Goal: Answer question/provide support: Share knowledge or assist other users

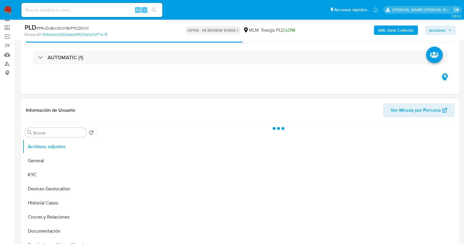
scroll to position [36, 0]
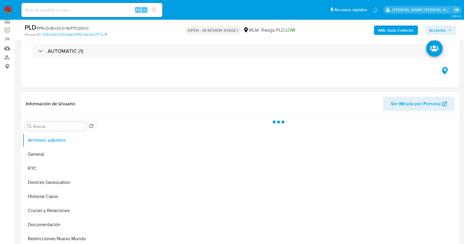
select select "10"
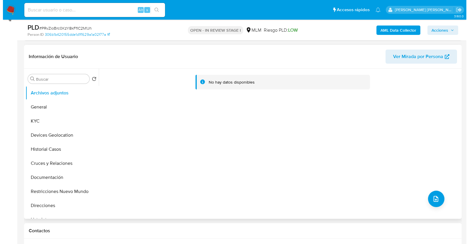
scroll to position [110, 0]
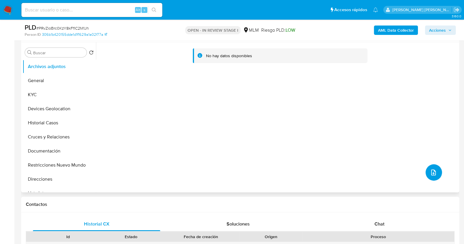
click at [429, 167] on button "upload-file" at bounding box center [433, 172] width 16 height 16
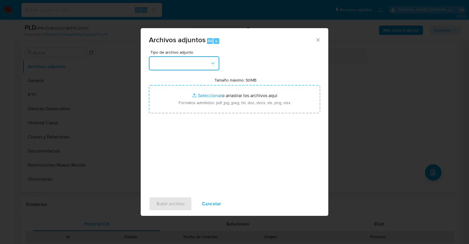
drag, startPoint x: 202, startPoint y: 62, endPoint x: 202, endPoint y: 68, distance: 6.2
click at [203, 62] on button "button" at bounding box center [184, 63] width 70 height 14
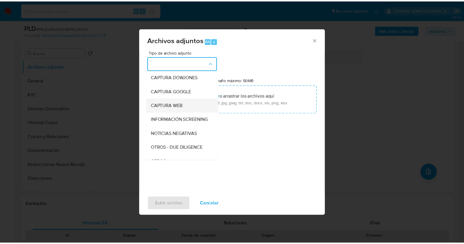
scroll to position [31, 0]
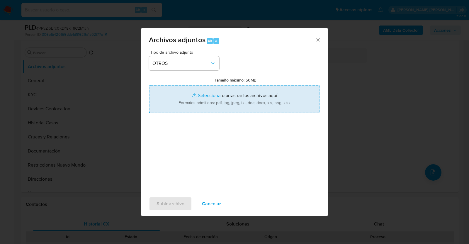
type input "C:\fakepath\192156631_ALBERTO HORTA_AGO2025.pdf"
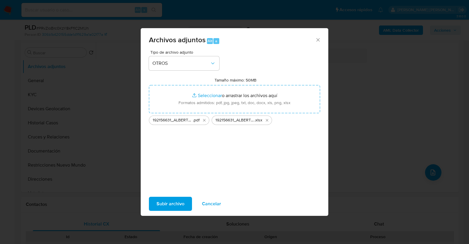
click at [178, 202] on span "Subir archivo" at bounding box center [171, 203] width 28 height 13
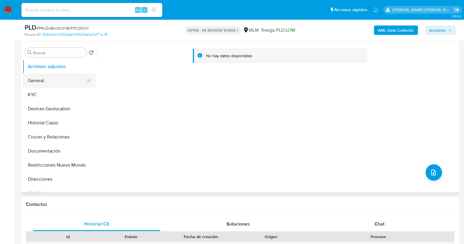
click at [42, 79] on button "General" at bounding box center [57, 81] width 69 height 14
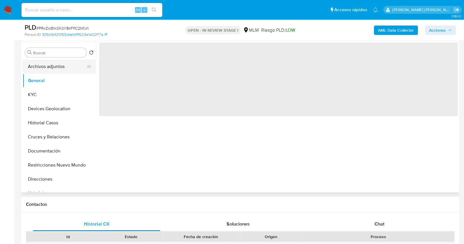
click at [51, 70] on button "Archivos adjuntos" at bounding box center [57, 67] width 69 height 14
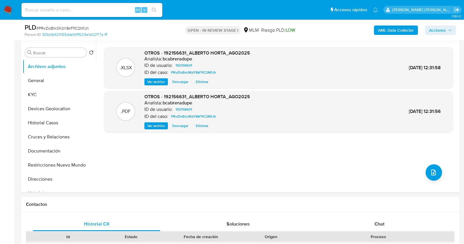
click at [449, 26] on span "Acciones" at bounding box center [440, 30] width 23 height 8
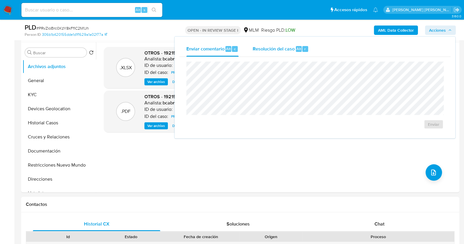
click at [266, 52] on div "Resolución del caso Alt r" at bounding box center [281, 48] width 56 height 15
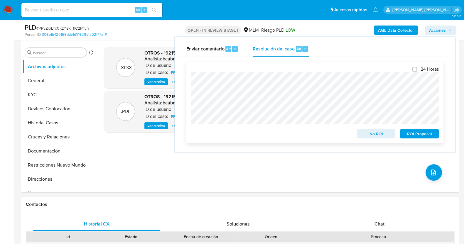
click at [432, 136] on span "ROI Proposal" at bounding box center [419, 134] width 31 height 8
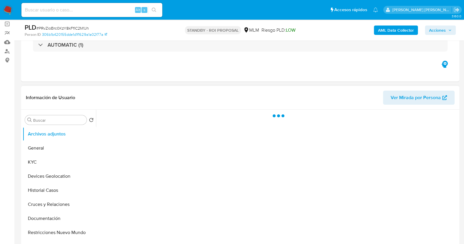
scroll to position [73, 0]
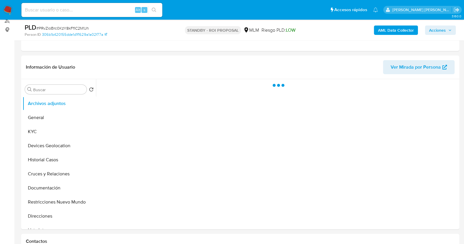
select select "10"
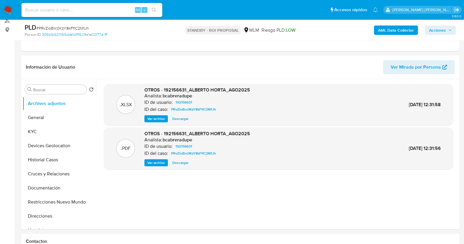
click at [72, 27] on span "# PRvZioBrc0KzY8kFfIC2M1Jh" at bounding box center [62, 28] width 53 height 6
copy span "PRvZioBrc0KzY8kFfIC2M1Jh"
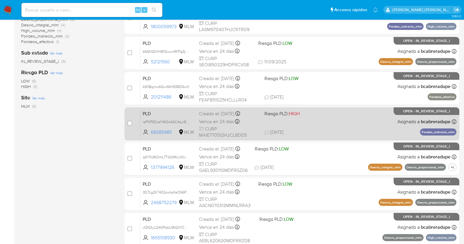
scroll to position [58, 0]
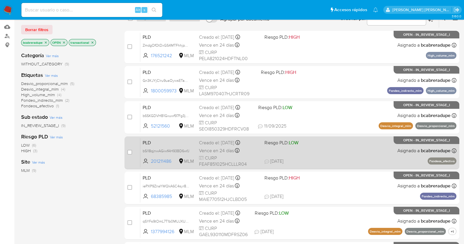
click at [295, 158] on span "06/09/2025 06/09/2025 20:02" at bounding box center [327, 161] width 126 height 6
click at [129, 151] on input "checkbox" at bounding box center [129, 152] width 5 height 5
checkbox input "true"
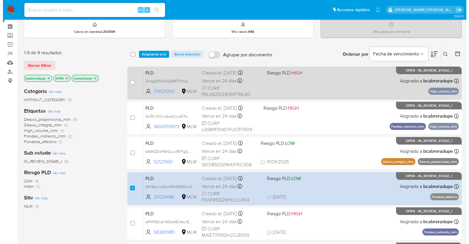
scroll to position [21, 0]
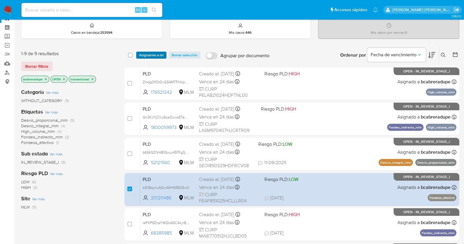
click at [157, 54] on span "Asignarme a mí" at bounding box center [151, 55] width 24 height 6
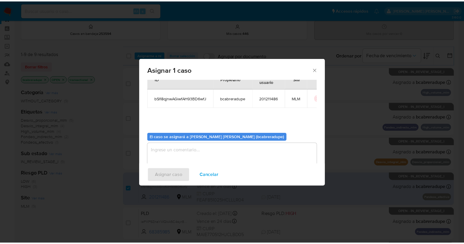
scroll to position [30, 0]
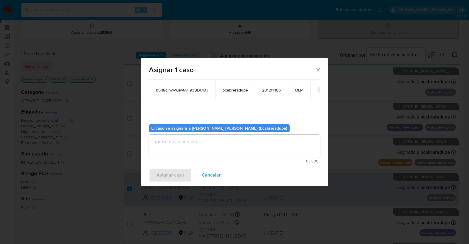
click at [204, 147] on textarea "assign-modal" at bounding box center [234, 146] width 171 height 23
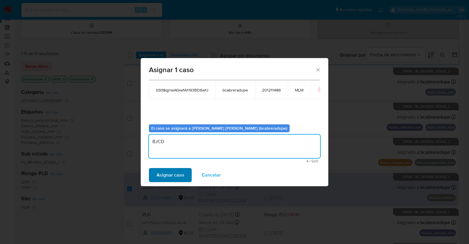
type textarea "BJCD"
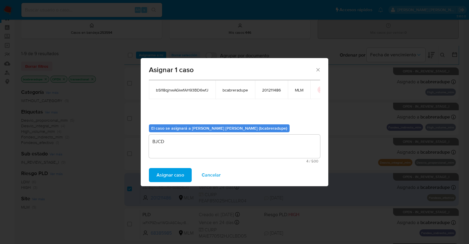
click at [165, 173] on span "Asignar caso" at bounding box center [171, 175] width 28 height 13
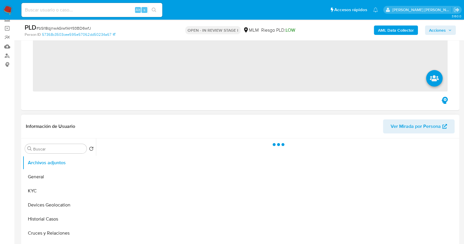
scroll to position [73, 0]
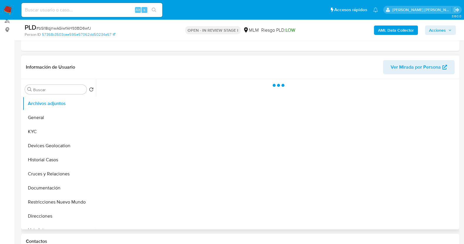
select select "10"
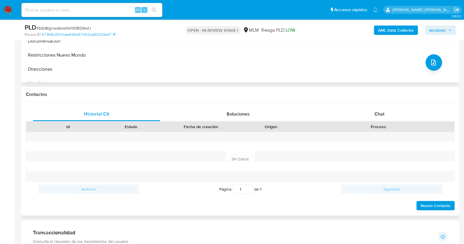
scroll to position [256, 0]
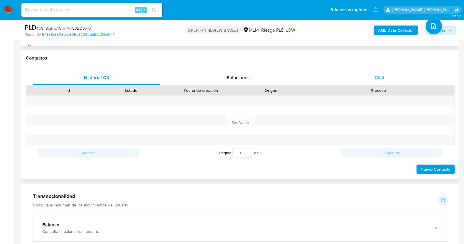
click at [378, 75] on span "Chat" at bounding box center [379, 77] width 10 height 7
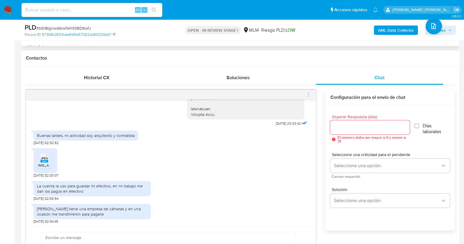
scroll to position [183, 0]
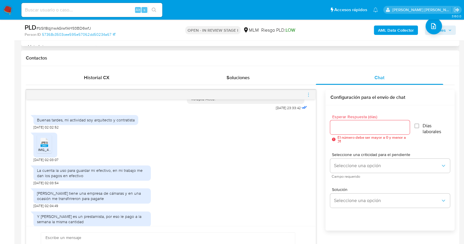
click at [42, 143] on span "JPEG" at bounding box center [44, 143] width 7 height 4
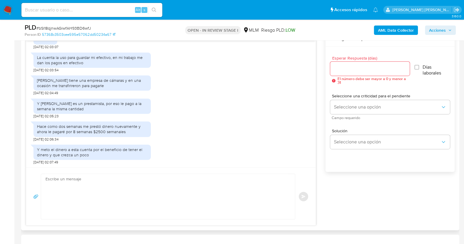
scroll to position [330, 0]
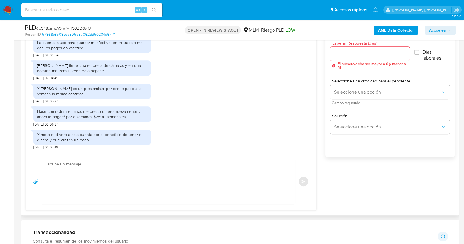
click at [217, 178] on textarea at bounding box center [166, 181] width 242 height 45
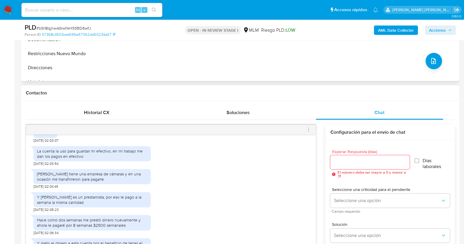
scroll to position [220, 0]
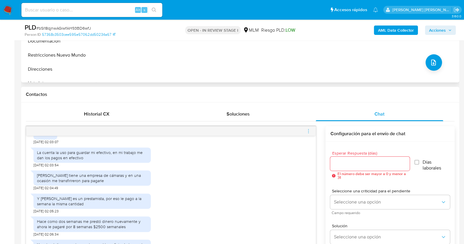
click at [351, 163] on input "Esperar Respuesta (días)" at bounding box center [369, 164] width 79 height 8
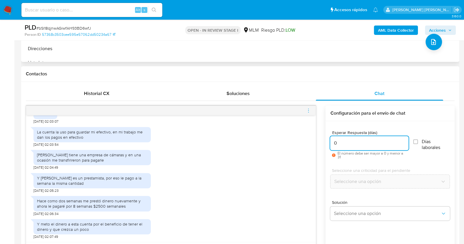
scroll to position [256, 0]
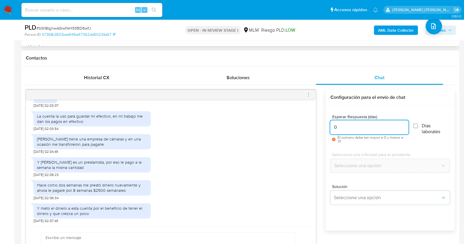
type input "0"
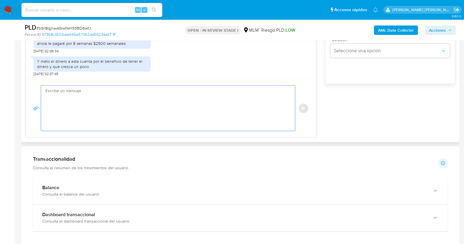
click at [176, 109] on textarea at bounding box center [166, 108] width 242 height 45
paste textarea "Agradecemos su pronta respuesta y colaboración. Toda su información personal es…"
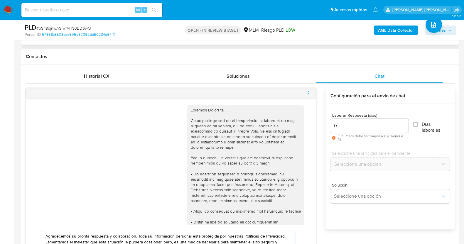
scroll to position [256, 0]
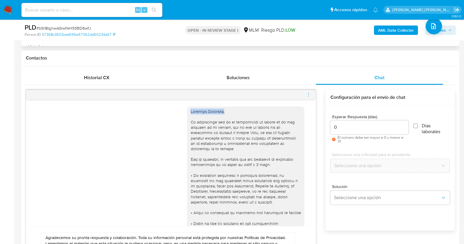
drag, startPoint x: 228, startPoint y: 112, endPoint x: 176, endPoint y: 111, distance: 51.7
click at [176, 111] on div "03/09/2025 23:33:42" at bounding box center [170, 198] width 275 height 193
copy div "Estimado Francisco,"
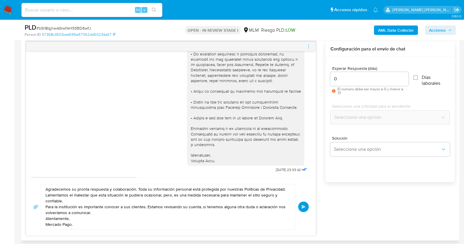
scroll to position [293, 0]
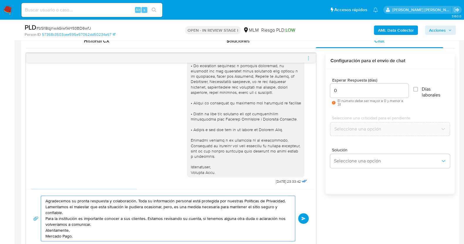
click at [45, 199] on textarea "Agradecemos su pronta respuesta y colaboración. Toda su información personal es…" at bounding box center [166, 218] width 242 height 45
paste textarea "Estimado Francisco,"
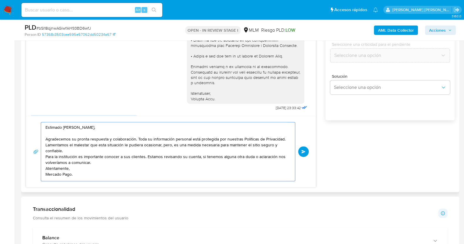
scroll to position [4, 0]
click at [101, 137] on textarea "Estimado Francisco, Agradecemos su pronta respuesta y colaboración. Toda su inf…" at bounding box center [166, 151] width 242 height 59
click at [112, 141] on textarea "Estimado Francisco, Agradecemos su pronta respuesta y colaboración. Toda su inf…" at bounding box center [166, 151] width 242 height 59
click at [80, 152] on textarea "Estimado Francisco, Agradecemos su pronta respuesta y colaboración. Toda su inf…" at bounding box center [166, 150] width 242 height 57
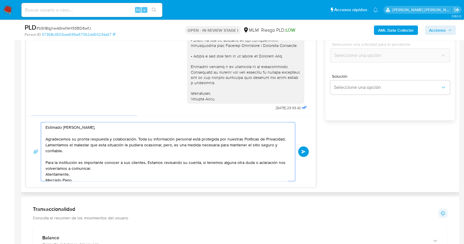
click at [97, 170] on textarea "Estimado Francisco, Agradecemos su pronta respuesta y colaboración. Toda su inf…" at bounding box center [166, 151] width 242 height 59
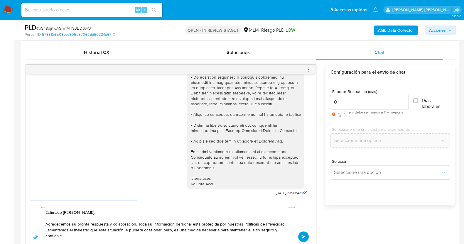
scroll to position [293, 0]
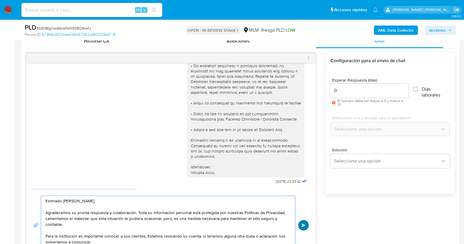
type textarea "Estimado Francisco, Agradecemos su pronta respuesta y colaboración. Toda su inf…"
click at [301, 225] on span "Enviar" at bounding box center [303, 226] width 4 height 4
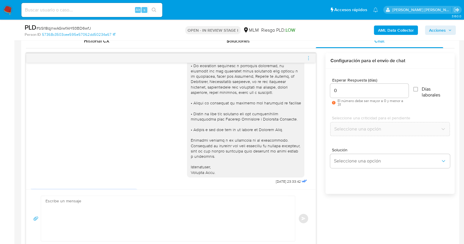
scroll to position [330, 0]
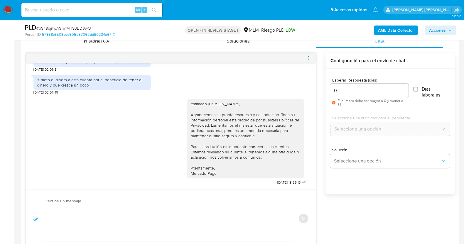
click at [309, 56] on icon "menu-action" at bounding box center [308, 57] width 5 height 5
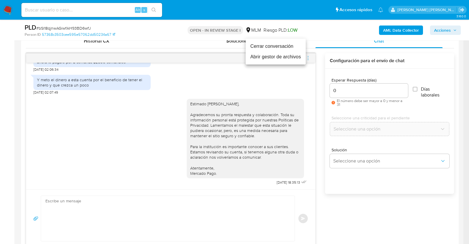
click at [281, 43] on li "Cerrar conversación" at bounding box center [276, 46] width 60 height 11
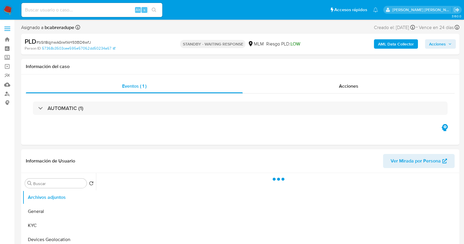
select select "10"
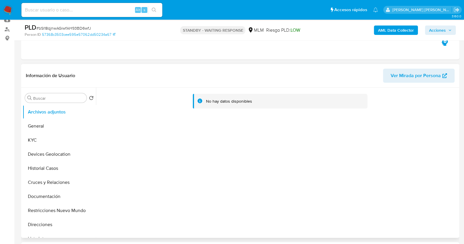
scroll to position [110, 0]
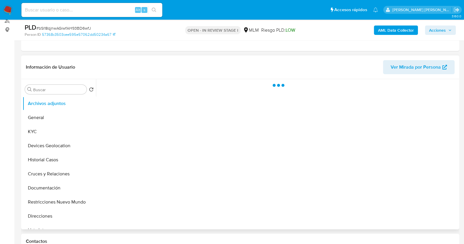
select select "10"
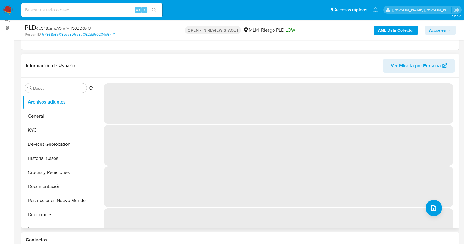
scroll to position [73, 0]
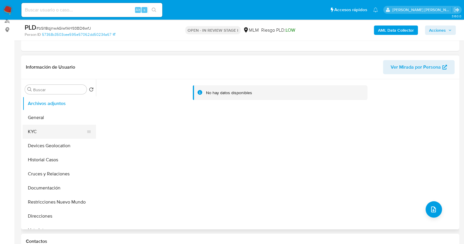
drag, startPoint x: 42, startPoint y: 131, endPoint x: 49, endPoint y: 130, distance: 7.4
click at [42, 131] on button "KYC" at bounding box center [57, 132] width 69 height 14
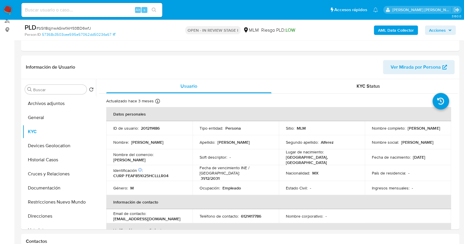
scroll to position [36, 0]
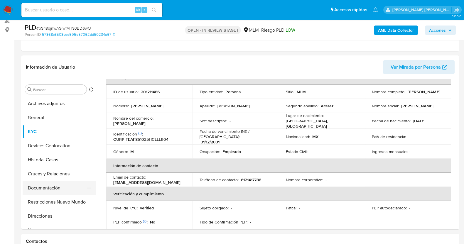
click at [58, 187] on button "Documentación" at bounding box center [57, 188] width 69 height 14
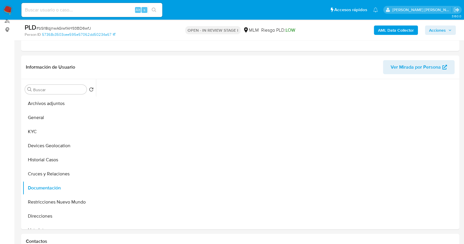
scroll to position [0, 0]
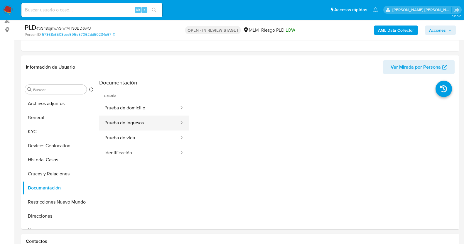
click at [139, 124] on button "Prueba de ingresos" at bounding box center [139, 123] width 80 height 15
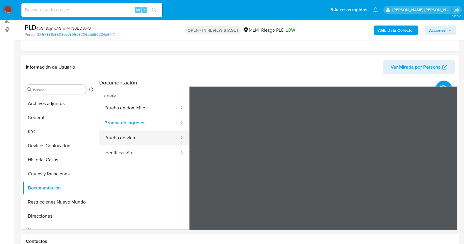
click at [126, 140] on button "Prueba de vida" at bounding box center [139, 138] width 80 height 15
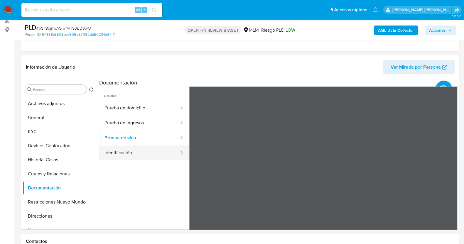
click at [141, 153] on button "Identificación" at bounding box center [139, 153] width 80 height 15
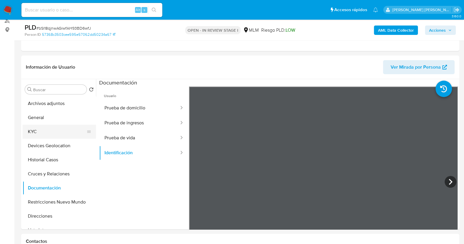
click at [51, 131] on button "KYC" at bounding box center [57, 132] width 69 height 14
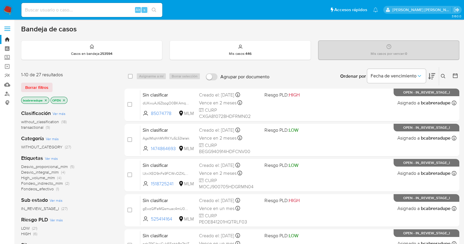
click at [37, 127] on span "transactional" at bounding box center [32, 127] width 22 height 6
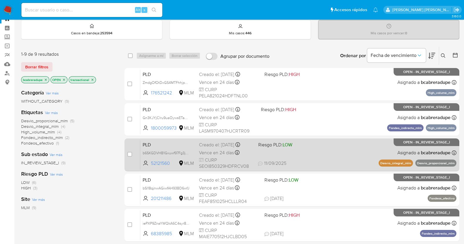
scroll to position [36, 0]
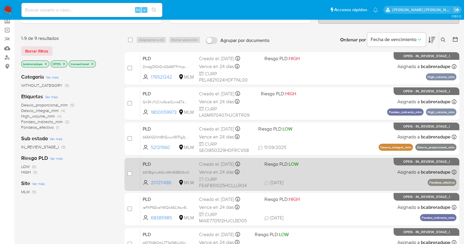
click at [219, 169] on span "Vence en 24 días" at bounding box center [216, 172] width 35 height 6
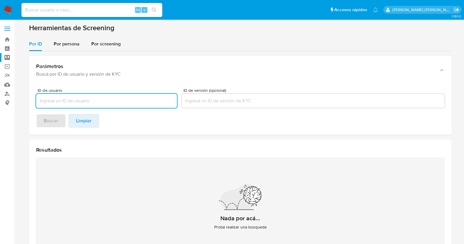
drag, startPoint x: 58, startPoint y: 42, endPoint x: 62, endPoint y: 51, distance: 10.1
click at [59, 42] on span "Por persona" at bounding box center [67, 43] width 26 height 7
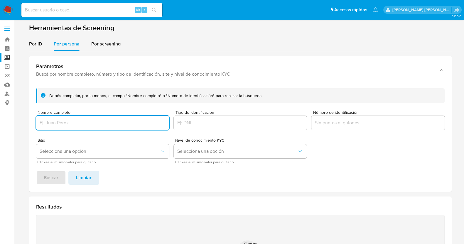
click at [101, 119] on input "Nombre completo" at bounding box center [102, 123] width 133 height 8
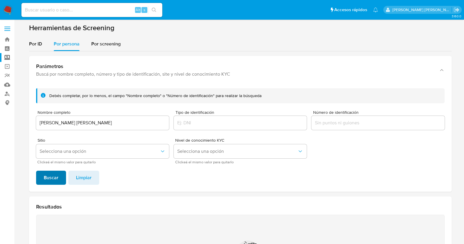
click at [54, 180] on span "Buscar" at bounding box center [51, 177] width 15 height 13
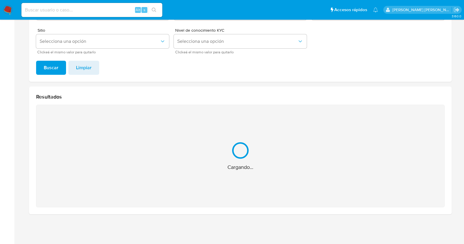
scroll to position [16, 0]
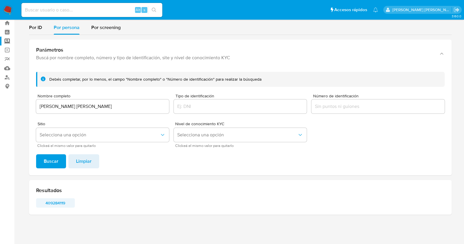
click at [58, 202] on span "409284119" at bounding box center [55, 203] width 31 height 8
click at [111, 104] on input "JOSE ALFONSO RODRIGUEZ MUNOZ" at bounding box center [102, 107] width 133 height 8
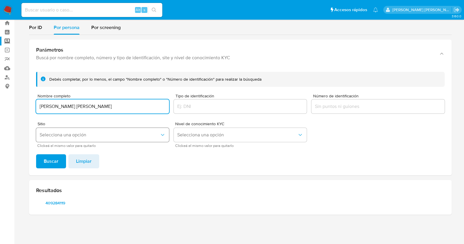
click at [36, 154] on button "Buscar" at bounding box center [51, 161] width 30 height 14
type input "JOSE ALFONSO RODRIGUEZ MUÑOZ"
click at [36, 154] on button "Buscar" at bounding box center [51, 161] width 30 height 14
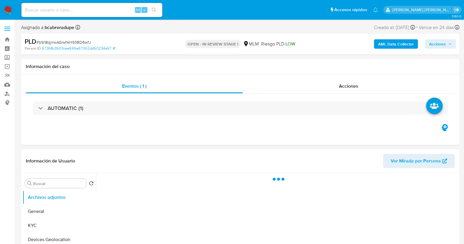
select select "10"
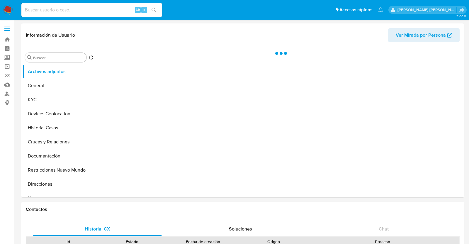
select select "10"
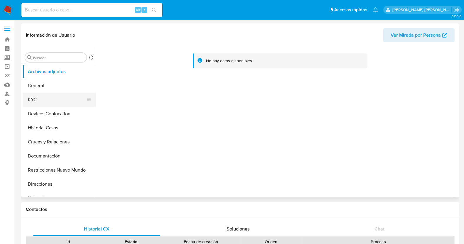
drag, startPoint x: 39, startPoint y: 102, endPoint x: 44, endPoint y: 98, distance: 6.1
click at [40, 102] on button "KYC" at bounding box center [57, 100] width 69 height 14
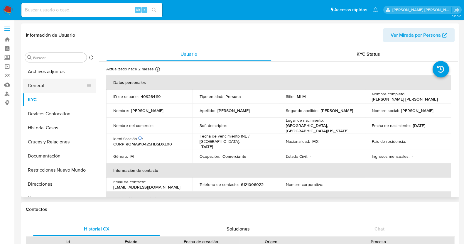
click at [48, 83] on button "General" at bounding box center [57, 86] width 69 height 14
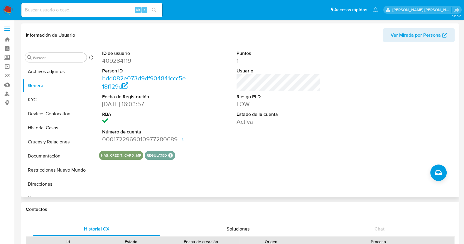
click at [116, 61] on dd "409284119" at bounding box center [144, 61] width 84 height 8
copy dd "409284119"
click at [58, 100] on button "KYC" at bounding box center [57, 100] width 69 height 14
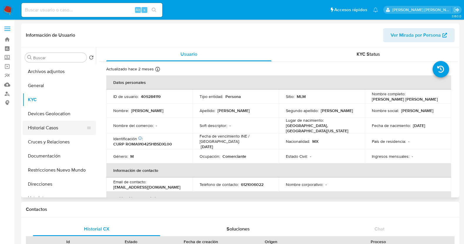
click at [52, 127] on button "Historial Casos" at bounding box center [57, 128] width 69 height 14
